Goal: Check status: Check status

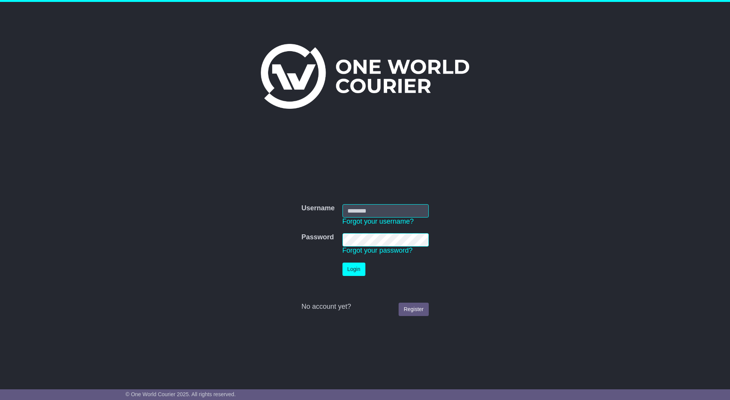
type input "*********"
click at [347, 272] on button "Login" at bounding box center [353, 269] width 23 height 13
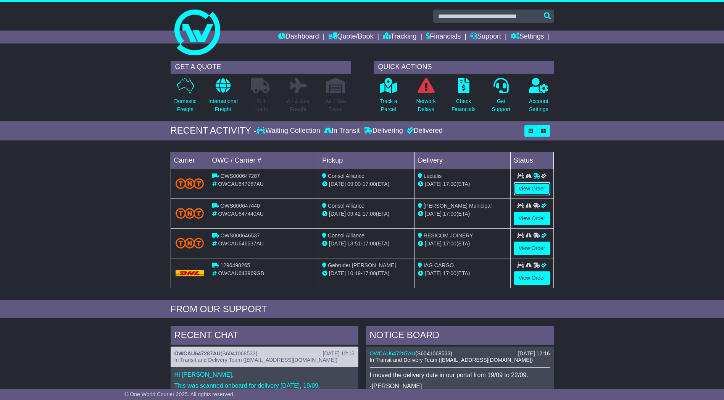
click at [531, 190] on link "View Order" at bounding box center [532, 188] width 37 height 13
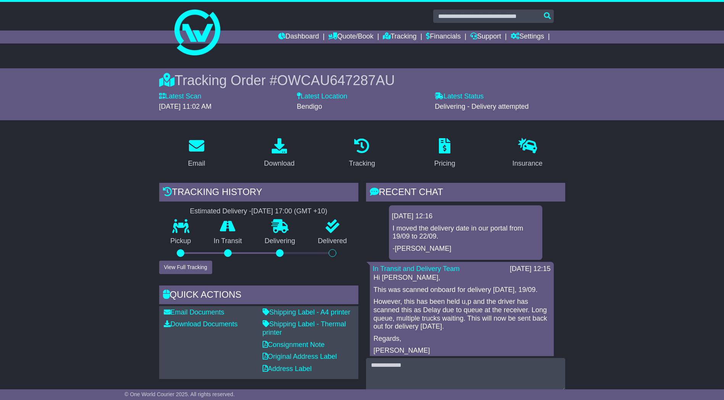
scroll to position [76, 0]
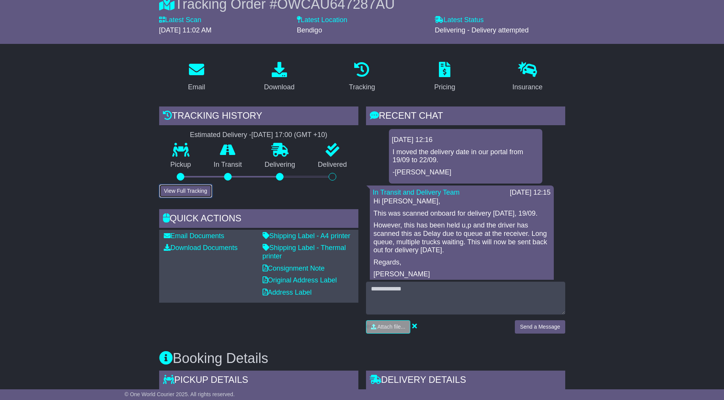
click at [175, 190] on button "View Full Tracking" at bounding box center [185, 190] width 53 height 13
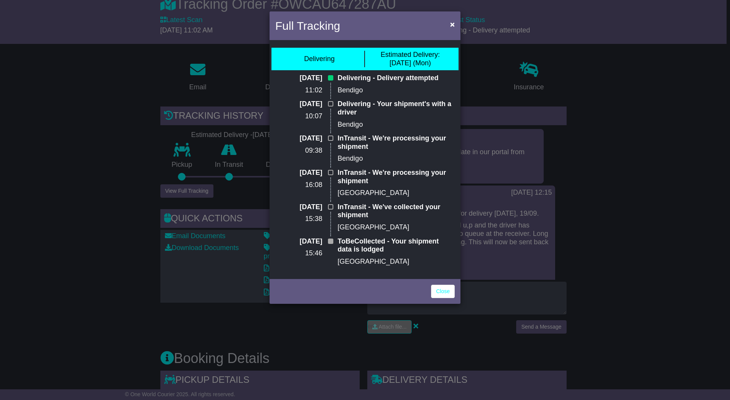
drag, startPoint x: 340, startPoint y: 76, endPoint x: 415, endPoint y: 78, distance: 75.2
click at [418, 78] on p "Delivering - Delivery attempted" at bounding box center [395, 78] width 117 height 8
click at [182, 181] on div "Full Tracking × Delivering Estimated Delivery: [DATE] (Mon) [DATE] 11:02 Delive…" at bounding box center [365, 200] width 730 height 400
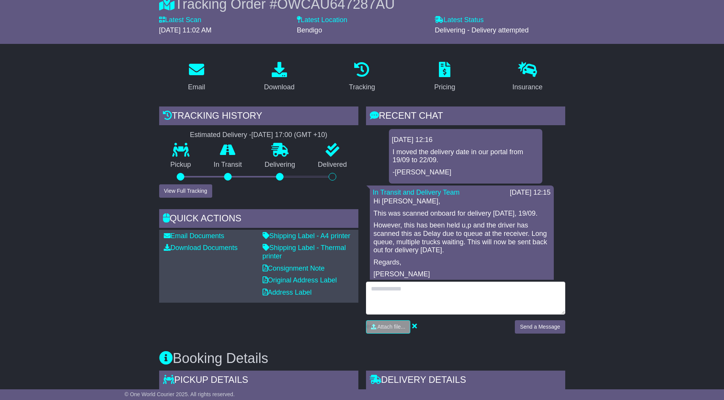
click at [411, 292] on textarea at bounding box center [465, 298] width 199 height 33
type textarea "**********"
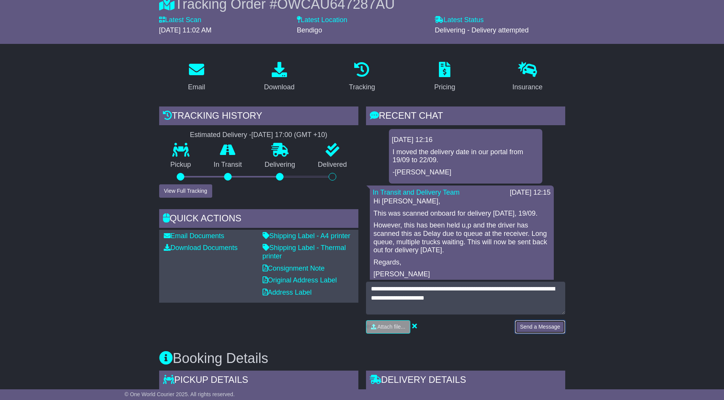
click at [534, 329] on button "Send a Message" at bounding box center [540, 326] width 50 height 13
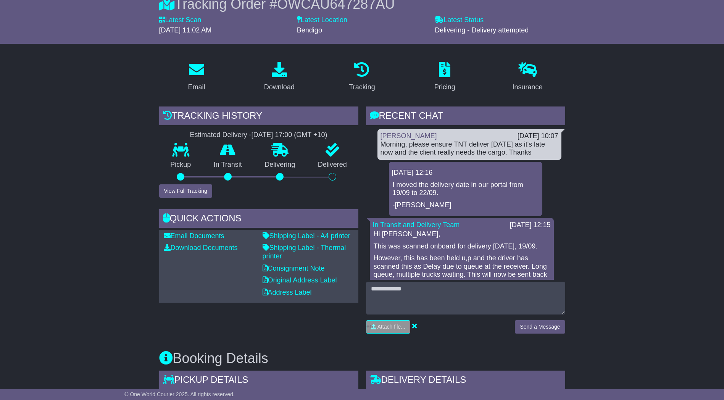
scroll to position [0, 0]
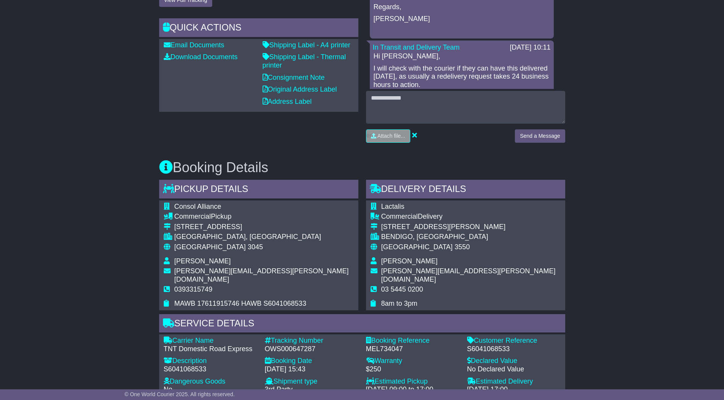
scroll to position [381, 0]
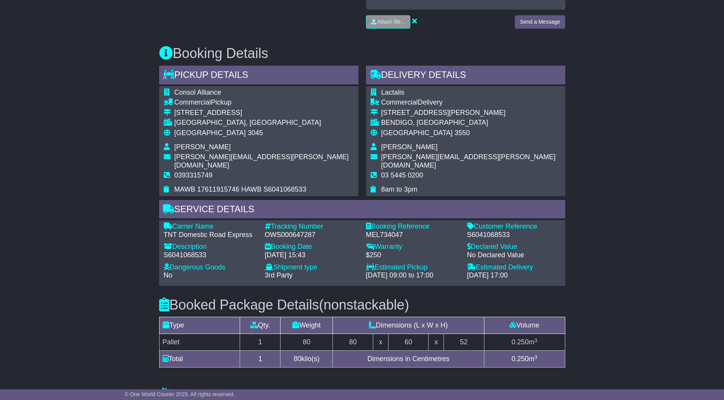
click at [294, 231] on div "OWS000647287" at bounding box center [312, 235] width 94 height 8
copy div "OWS000647287"
